Goal: Task Accomplishment & Management: Use online tool/utility

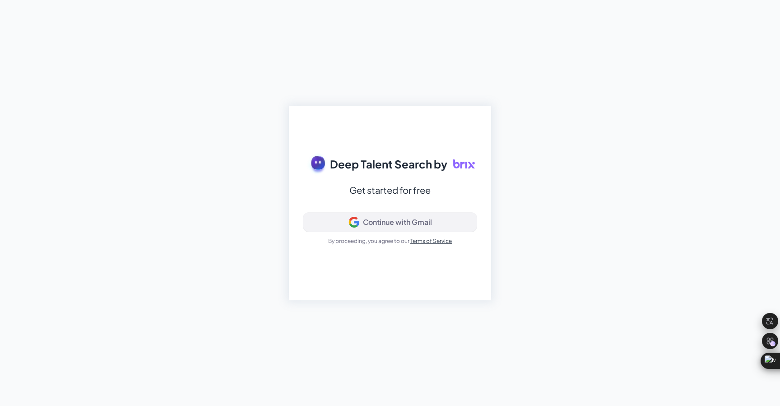
click at [381, 221] on div "Continue with Gmail" at bounding box center [397, 221] width 69 height 9
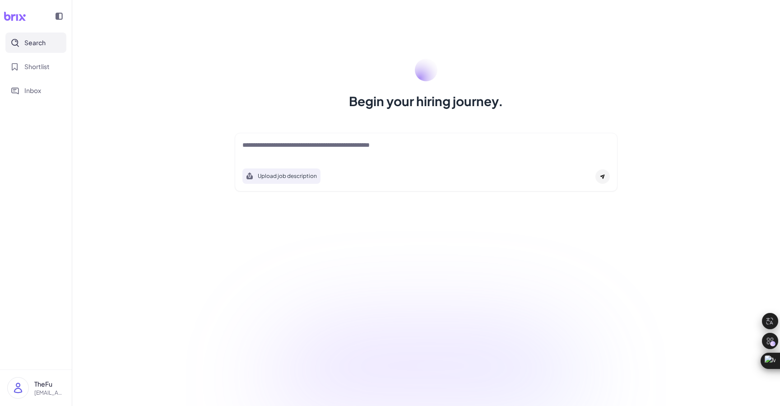
click at [188, 198] on div "Begin your hiring journey. Upload job description Job Titles Location Years of …" at bounding box center [425, 203] width 707 height 406
click at [302, 146] on textarea at bounding box center [425, 145] width 367 height 11
drag, startPoint x: 244, startPoint y: 144, endPoint x: 385, endPoint y: 147, distance: 141.2
click at [385, 147] on textarea at bounding box center [425, 145] width 367 height 11
click at [402, 147] on textarea at bounding box center [425, 145] width 367 height 11
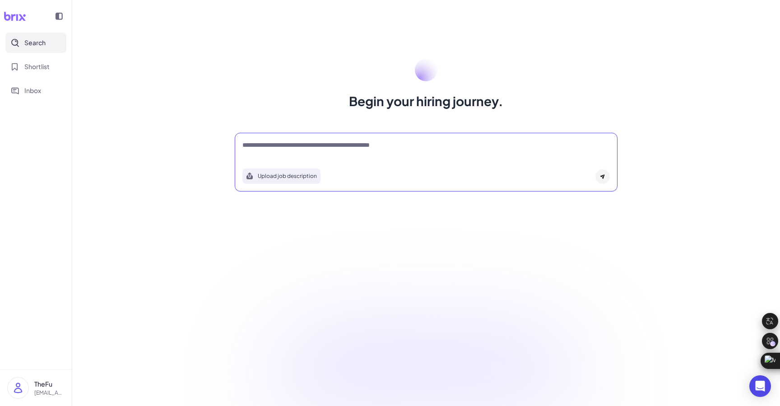
click at [259, 142] on textarea at bounding box center [425, 145] width 367 height 11
type textarea "**********"
click at [602, 178] on icon at bounding box center [602, 176] width 5 height 5
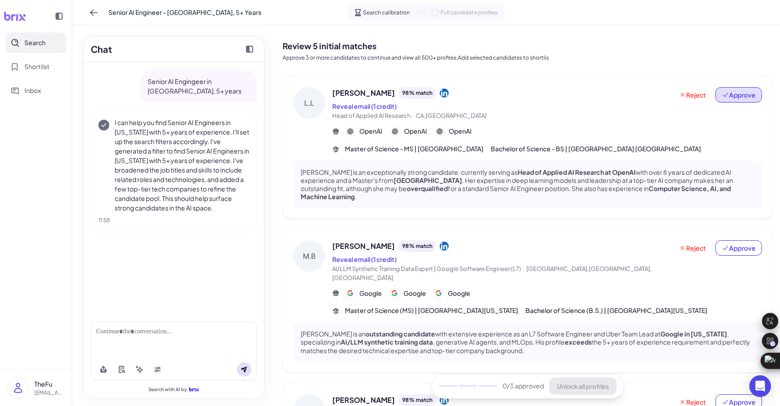
click at [734, 92] on span "Approve" at bounding box center [738, 94] width 34 height 9
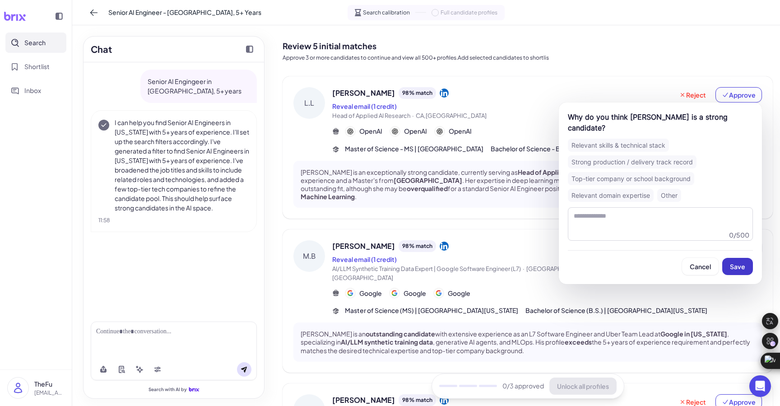
click at [740, 262] on span "Save" at bounding box center [736, 266] width 15 height 8
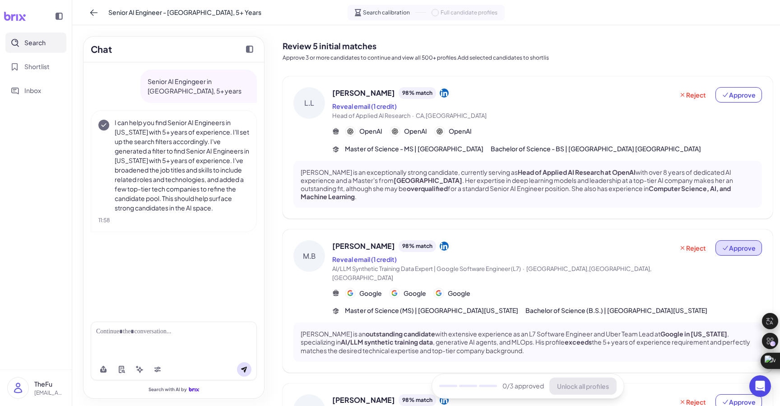
click at [737, 240] on button "Approve" at bounding box center [738, 247] width 46 height 15
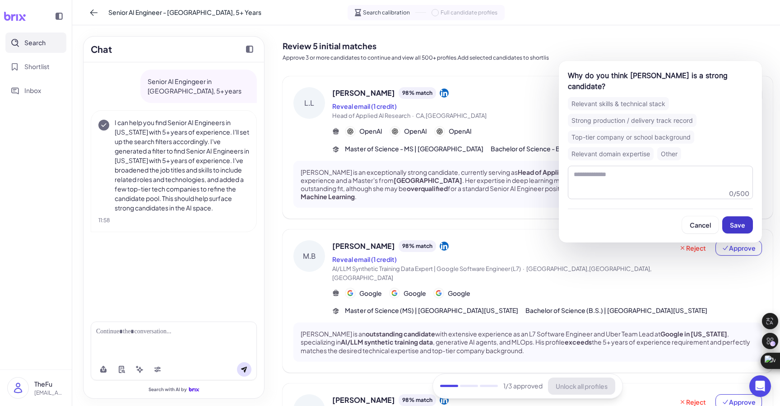
click at [733, 221] on span "Save" at bounding box center [736, 225] width 15 height 8
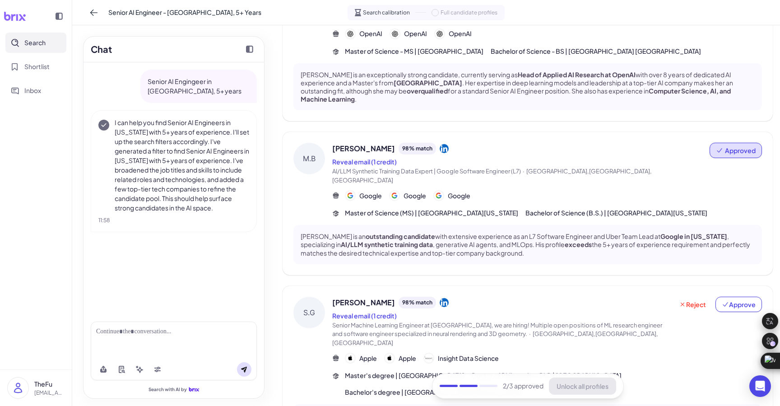
scroll to position [97, 0]
click at [738, 296] on button "Approve" at bounding box center [738, 303] width 46 height 15
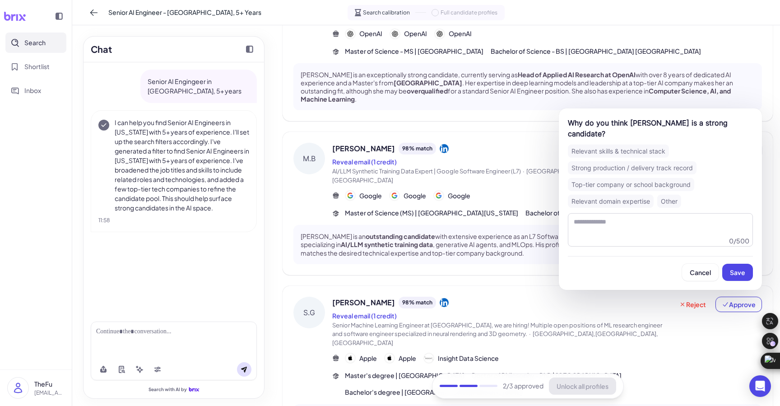
click at [729, 263] on button "Save" at bounding box center [737, 271] width 31 height 17
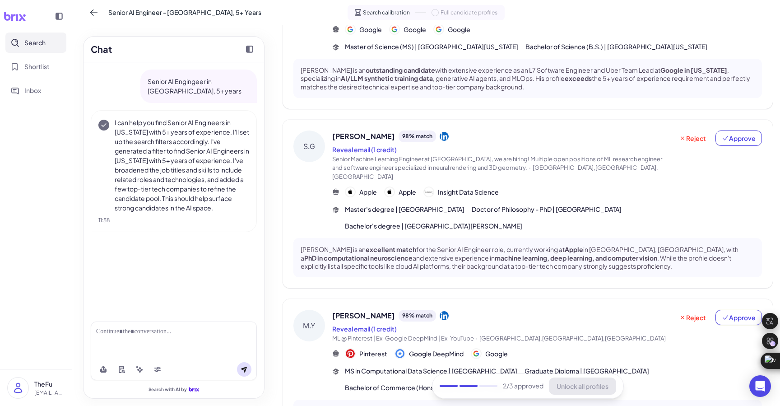
scroll to position [265, 0]
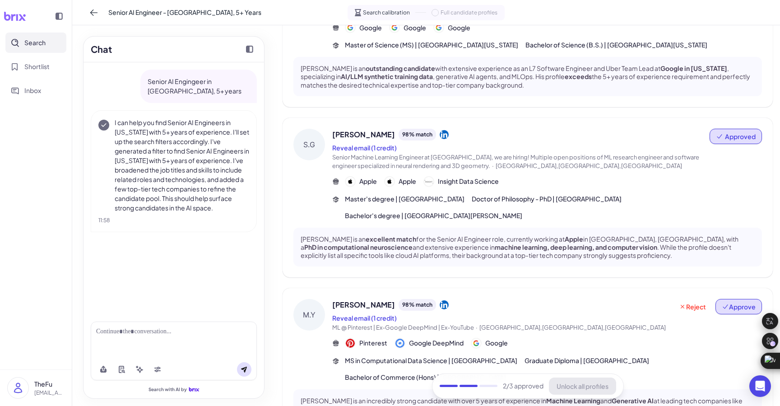
click at [738, 299] on button "Approve" at bounding box center [738, 306] width 46 height 15
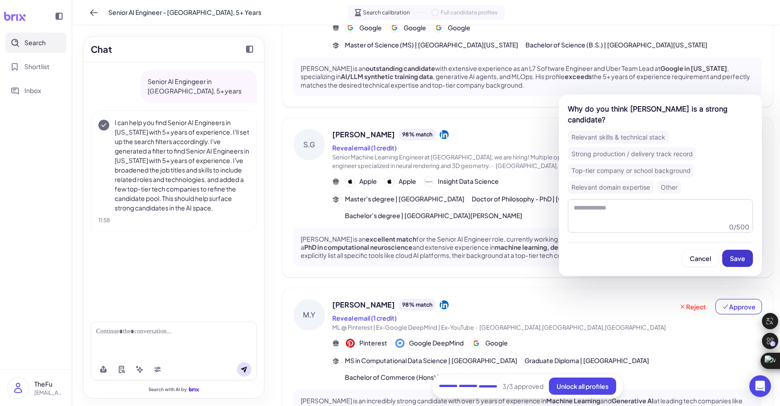
click at [734, 249] on button "Save" at bounding box center [737, 257] width 31 height 17
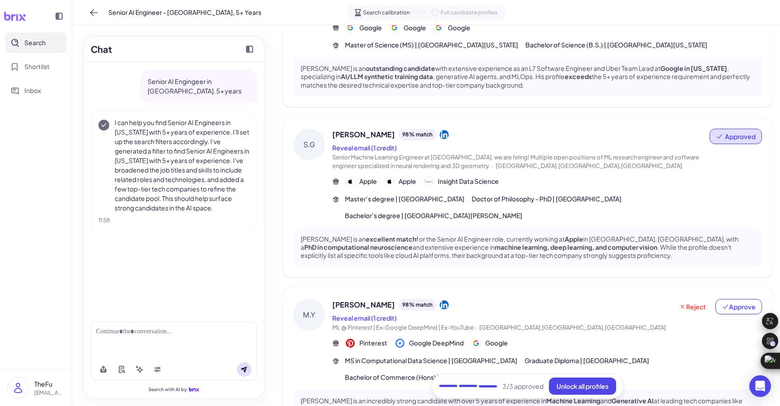
scroll to position [461, 0]
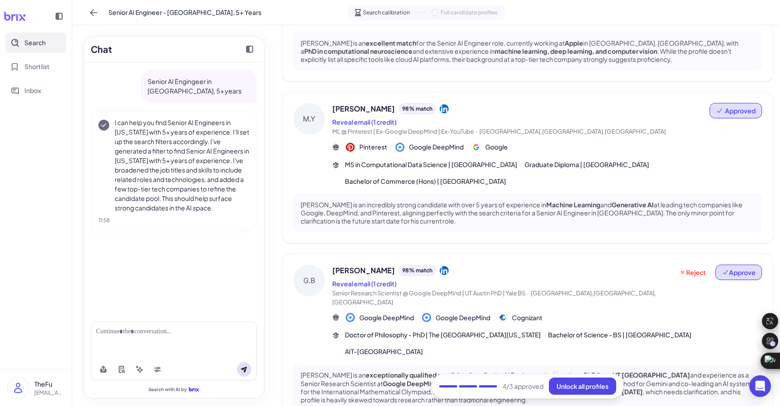
click at [728, 268] on icon at bounding box center [724, 271] width 7 height 7
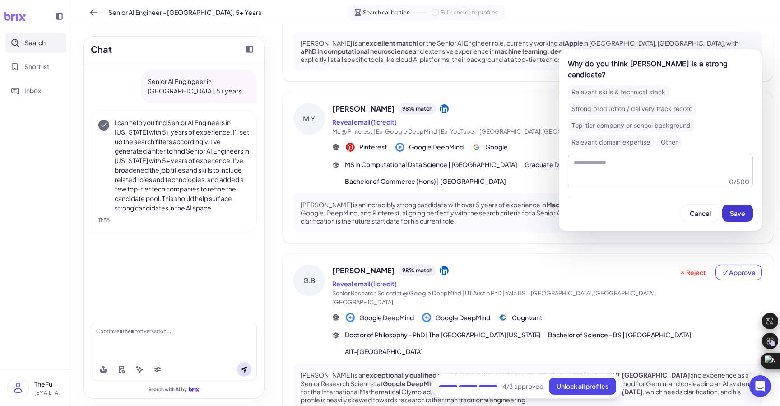
click at [728, 211] on button "Save" at bounding box center [737, 212] width 31 height 17
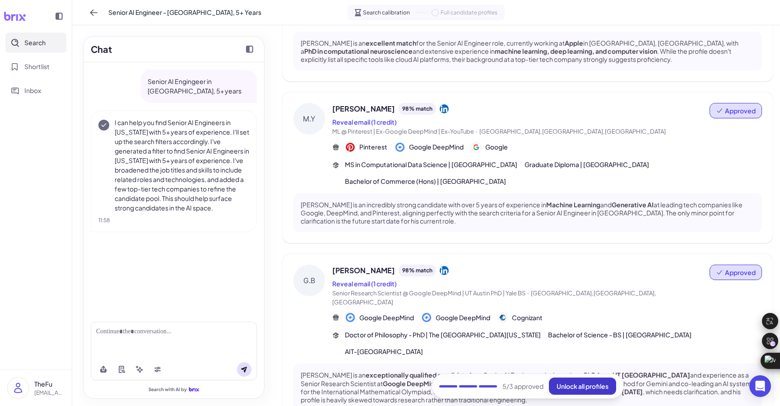
click at [563, 389] on span "Unlock all profiles" at bounding box center [582, 386] width 52 height 8
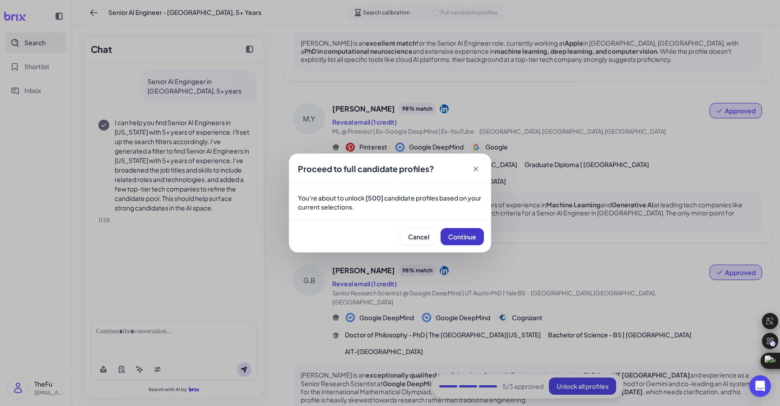
click at [456, 231] on button "Continue" at bounding box center [461, 236] width 43 height 17
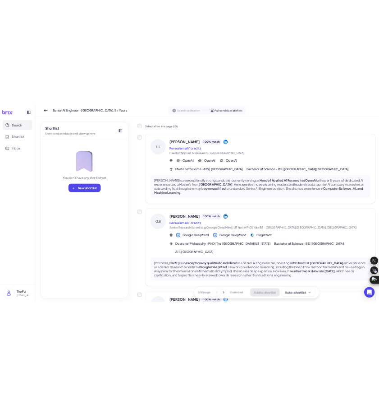
scroll to position [44, 0]
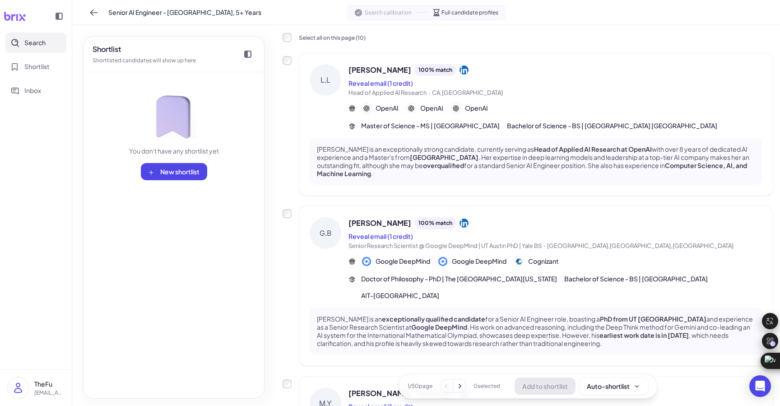
click at [357, 69] on span "[PERSON_NAME]" at bounding box center [379, 70] width 63 height 11
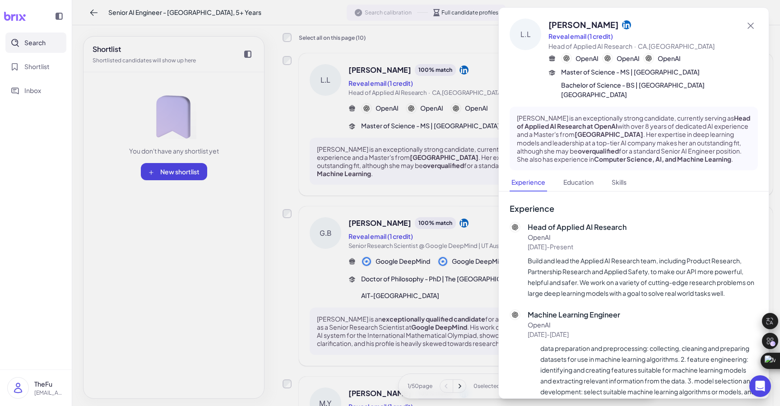
click at [622, 23] on icon at bounding box center [626, 24] width 9 height 9
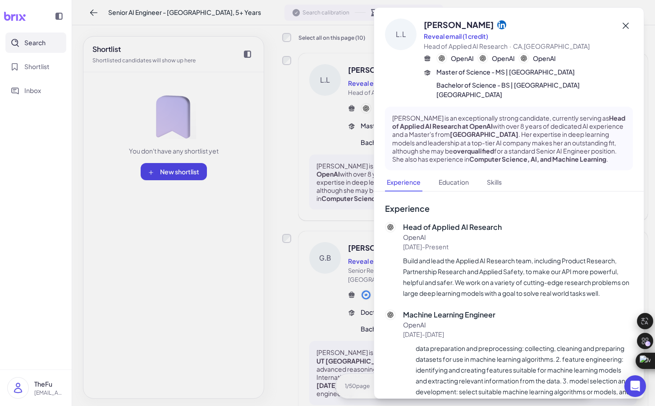
click at [627, 23] on icon at bounding box center [626, 25] width 11 height 11
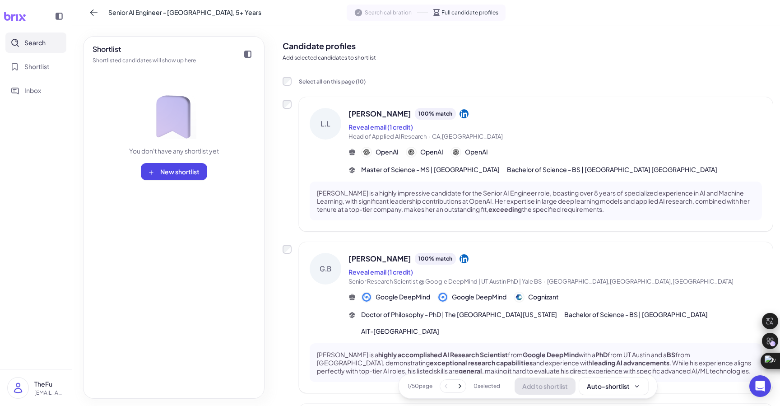
click at [462, 256] on icon at bounding box center [463, 258] width 9 height 9
click at [89, 14] on icon at bounding box center [93, 12] width 9 height 9
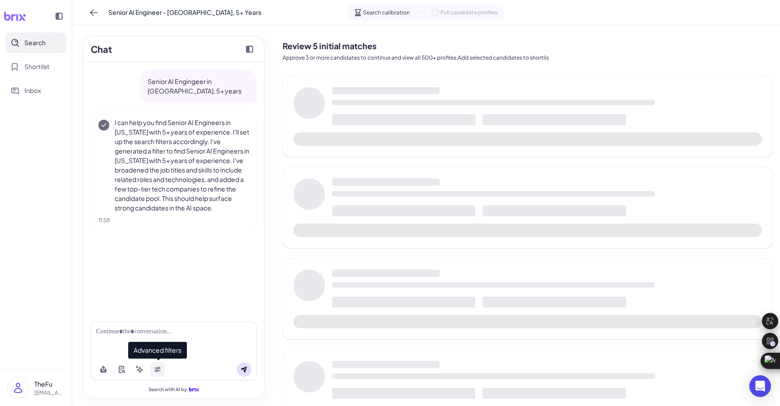
click at [158, 368] on icon at bounding box center [157, 368] width 7 height 7
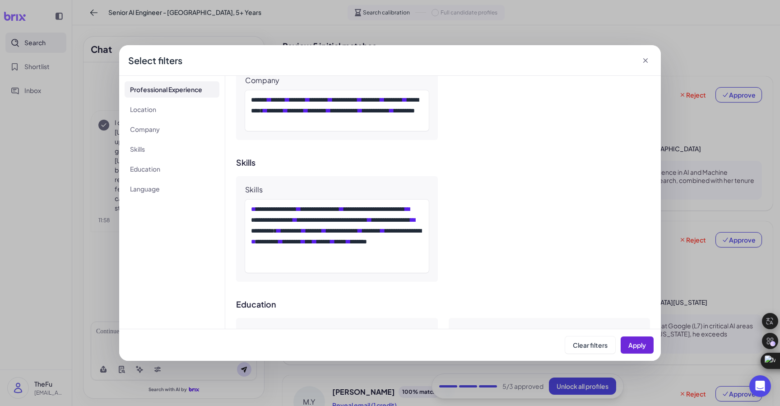
scroll to position [521, 0]
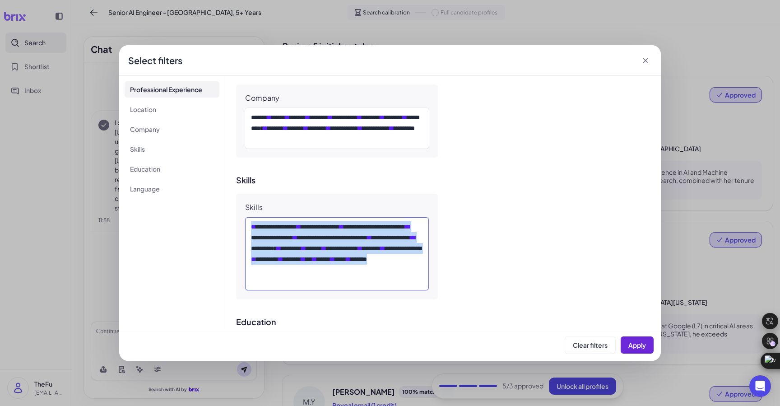
drag, startPoint x: 346, startPoint y: 276, endPoint x: 254, endPoint y: 201, distance: 119.6
click at [254, 201] on div "**********" at bounding box center [337, 247] width 202 height 106
click at [348, 246] on div "**********" at bounding box center [337, 253] width 172 height 65
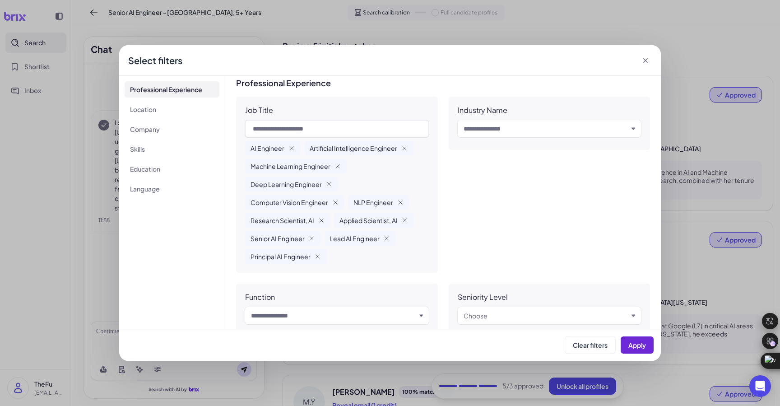
scroll to position [0, 0]
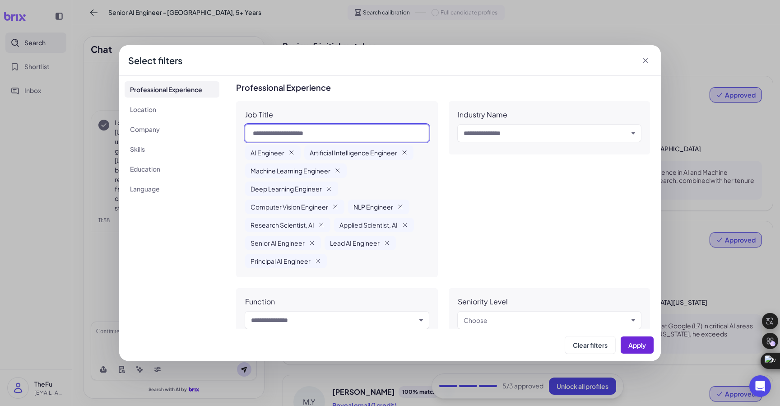
click at [309, 126] on input "text" at bounding box center [337, 133] width 184 height 17
click at [492, 245] on div "Industry Name Input and choose" at bounding box center [549, 189] width 202 height 176
click at [563, 125] on div "Input and choose" at bounding box center [549, 133] width 184 height 17
click at [558, 134] on input "text" at bounding box center [545, 133] width 165 height 11
click at [498, 271] on div "Industry Name Input and choose" at bounding box center [549, 189] width 202 height 176
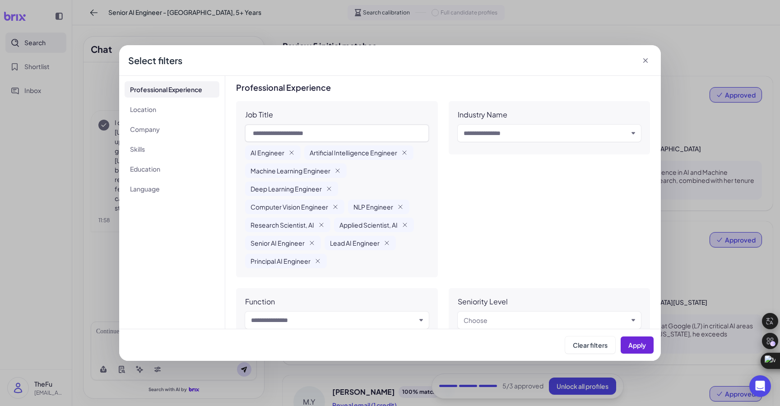
click at [508, 133] on input "text" at bounding box center [545, 133] width 165 height 11
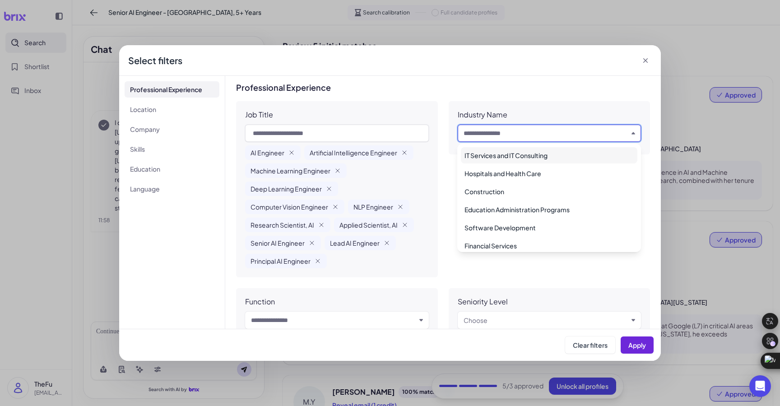
click at [517, 102] on div "Industry Name Input and choose" at bounding box center [549, 127] width 202 height 53
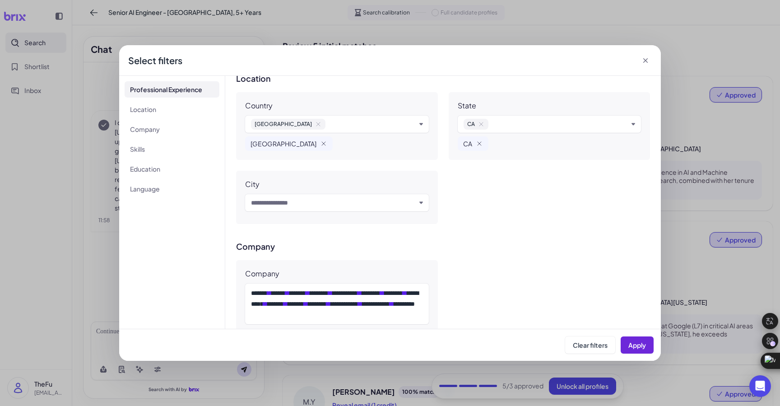
scroll to position [347, 0]
click at [390, 198] on input "text" at bounding box center [333, 201] width 165 height 11
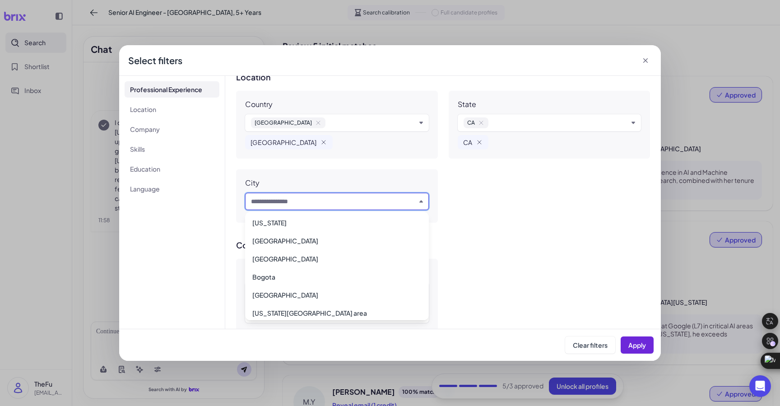
scroll to position [0, 0]
click at [522, 231] on div "**********" at bounding box center [442, 202] width 435 height 253
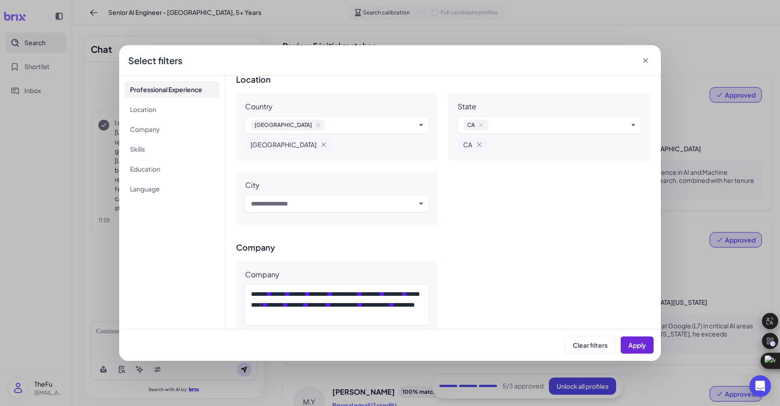
scroll to position [344, 0]
click at [322, 208] on input "text" at bounding box center [333, 204] width 165 height 11
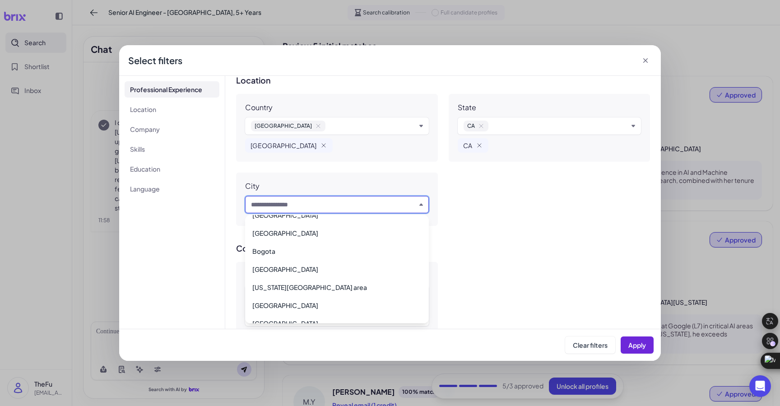
scroll to position [157, 0]
click at [500, 266] on div "**********" at bounding box center [443, 298] width 414 height 73
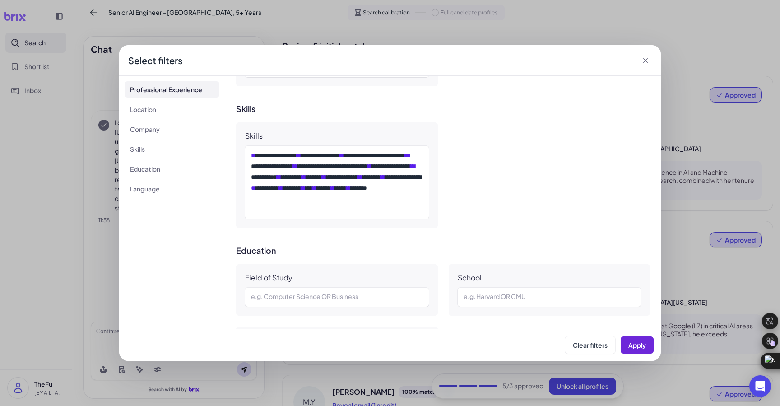
scroll to position [707, 0]
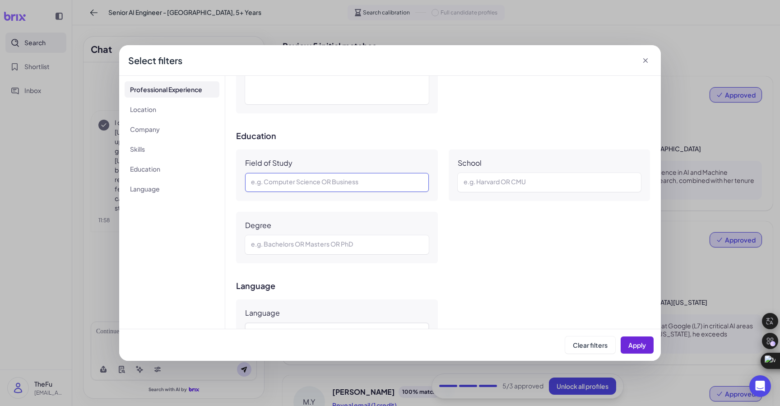
click at [327, 181] on div at bounding box center [337, 182] width 172 height 11
click at [501, 252] on div "Field of Study e.g. Computer Science OR Business School e.g. Harvard OR CMU Deg…" at bounding box center [443, 206] width 414 height 114
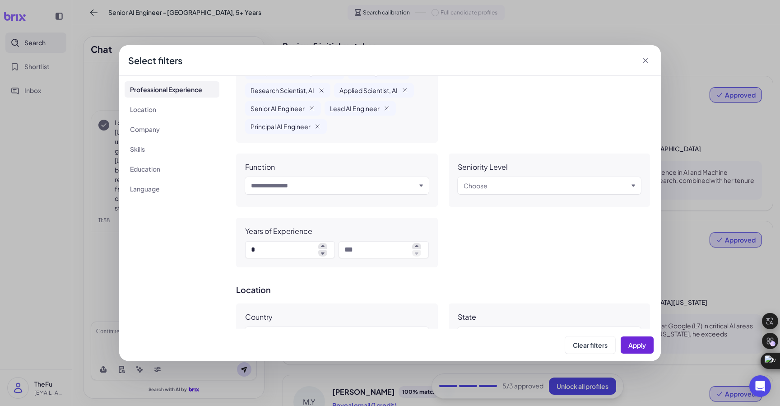
scroll to position [0, 0]
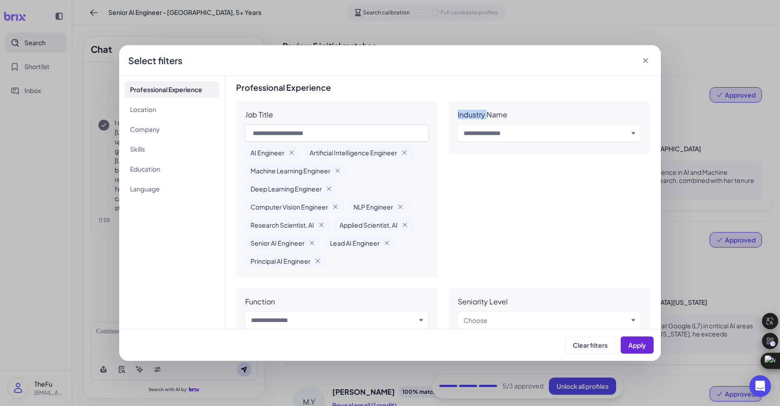
drag, startPoint x: 457, startPoint y: 116, endPoint x: 486, endPoint y: 117, distance: 28.9
click at [486, 117] on div "Industry Name" at bounding box center [482, 114] width 50 height 9
copy div "Industry"
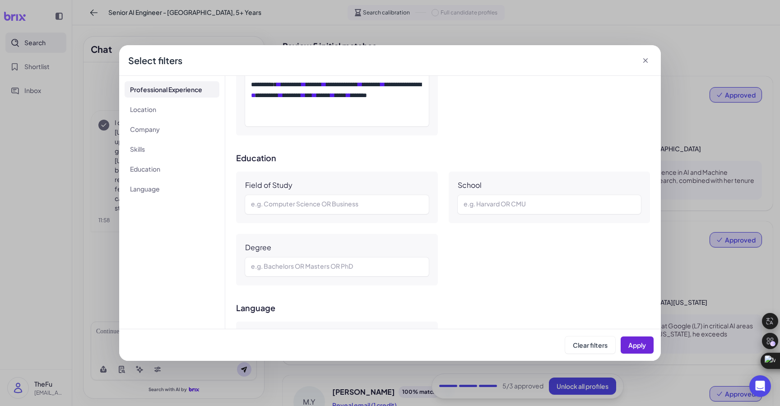
scroll to position [747, 0]
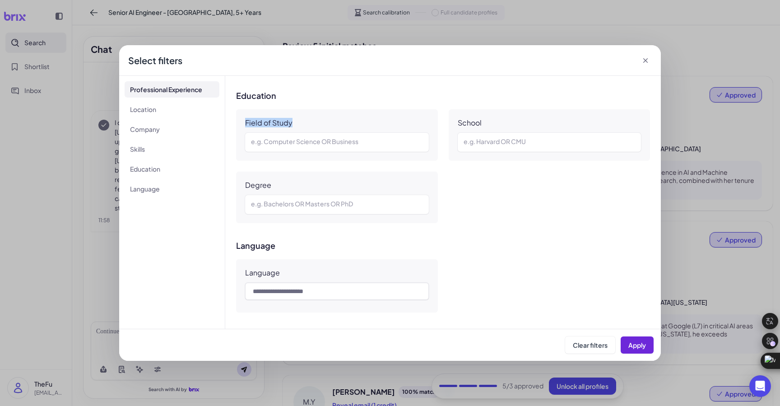
drag, startPoint x: 298, startPoint y: 118, endPoint x: 242, endPoint y: 118, distance: 55.5
click at [242, 118] on div "Field of Study e.g. Computer Science OR Business" at bounding box center [337, 134] width 202 height 51
copy div "Field of Study"
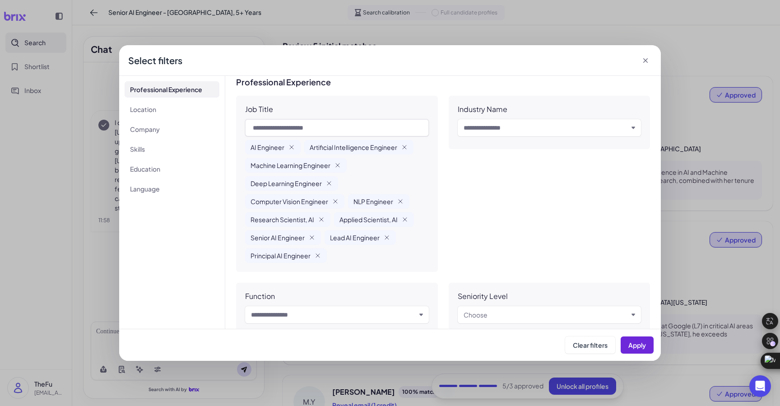
scroll to position [0, 0]
